Goal: Information Seeking & Learning: Check status

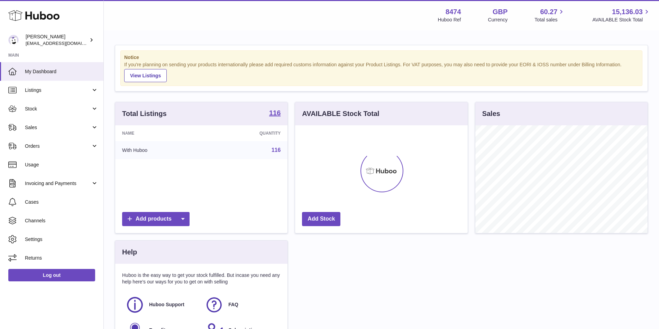
scroll to position [108, 173]
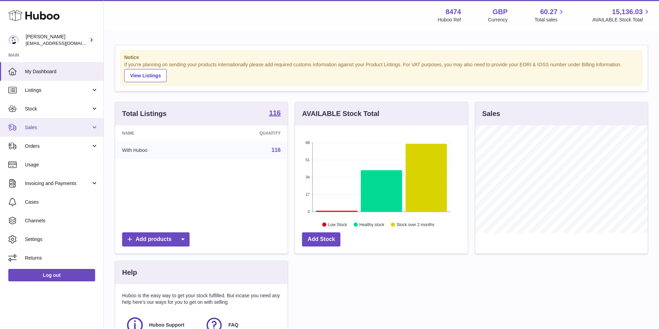
click at [54, 128] on span "Sales" at bounding box center [58, 127] width 66 height 7
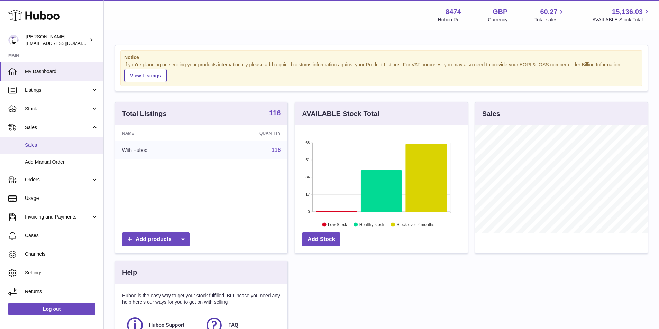
click at [54, 143] on span "Sales" at bounding box center [61, 145] width 73 height 7
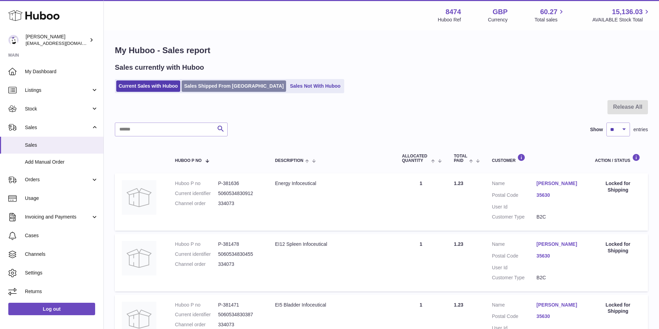
click at [228, 81] on link "Sales Shipped From [GEOGRAPHIC_DATA]" at bounding box center [234, 86] width 104 height 11
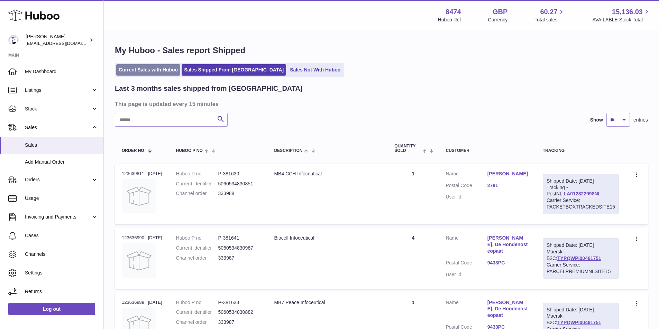
click at [139, 67] on link "Current Sales with Huboo" at bounding box center [148, 69] width 64 height 11
